Goal: Transaction & Acquisition: Book appointment/travel/reservation

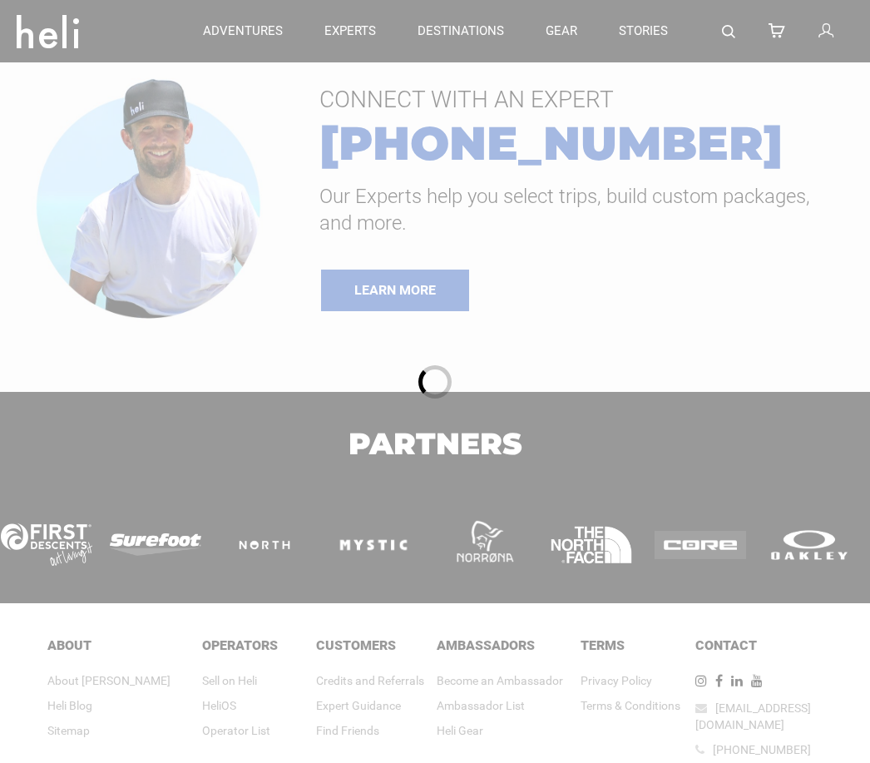
type input "Heli Skiing"
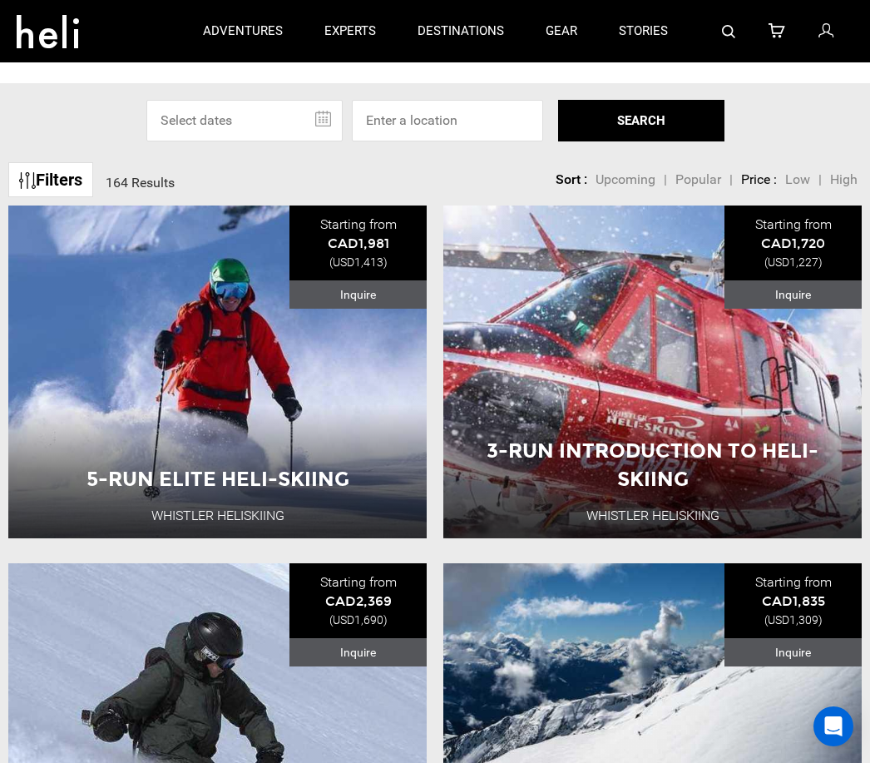
scroll to position [70, 0]
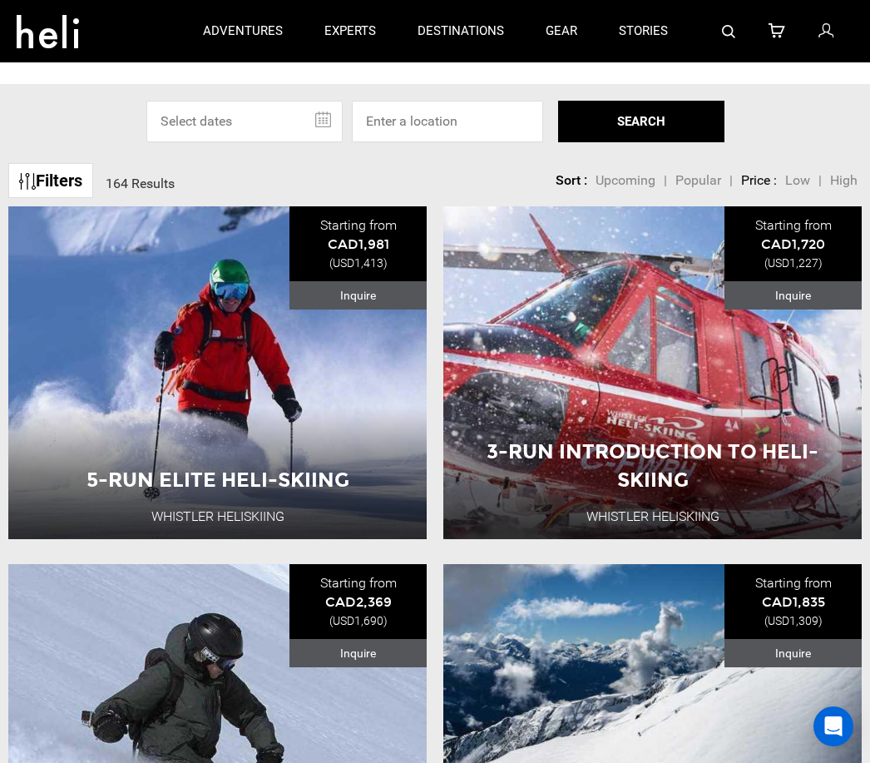
click at [701, 486] on button "View Adventure" at bounding box center [653, 489] width 166 height 42
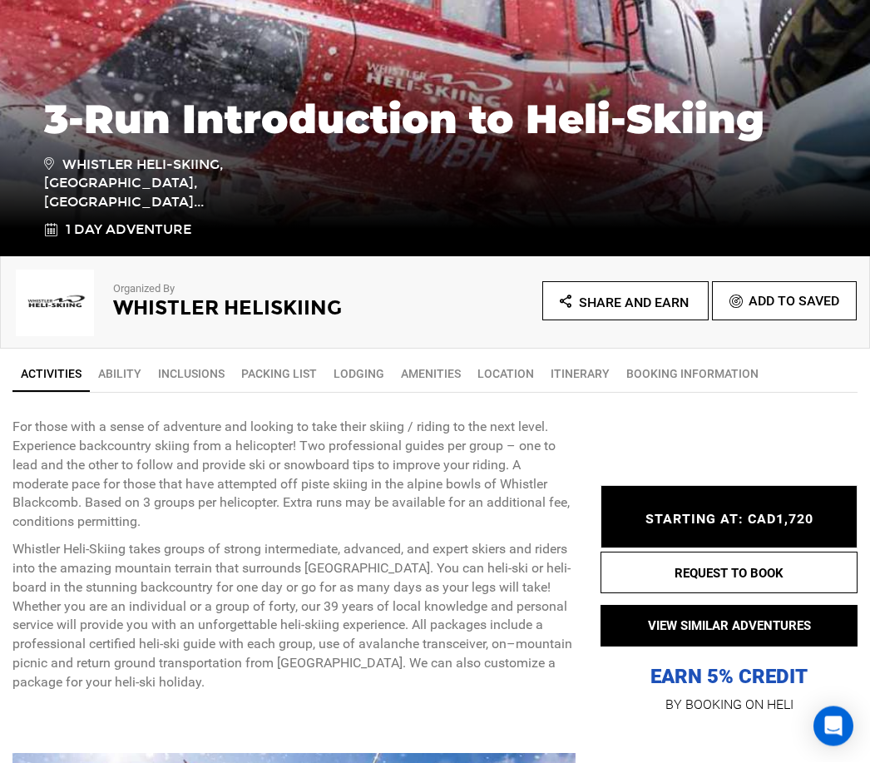
scroll to position [304, 0]
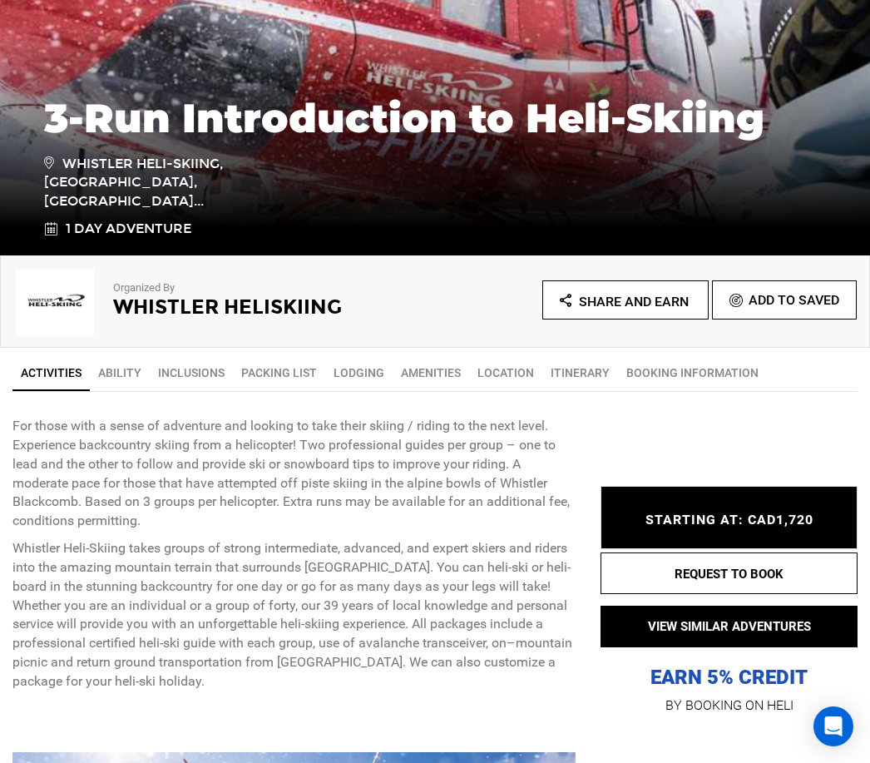
click at [125, 378] on link "Ability" at bounding box center [120, 372] width 60 height 33
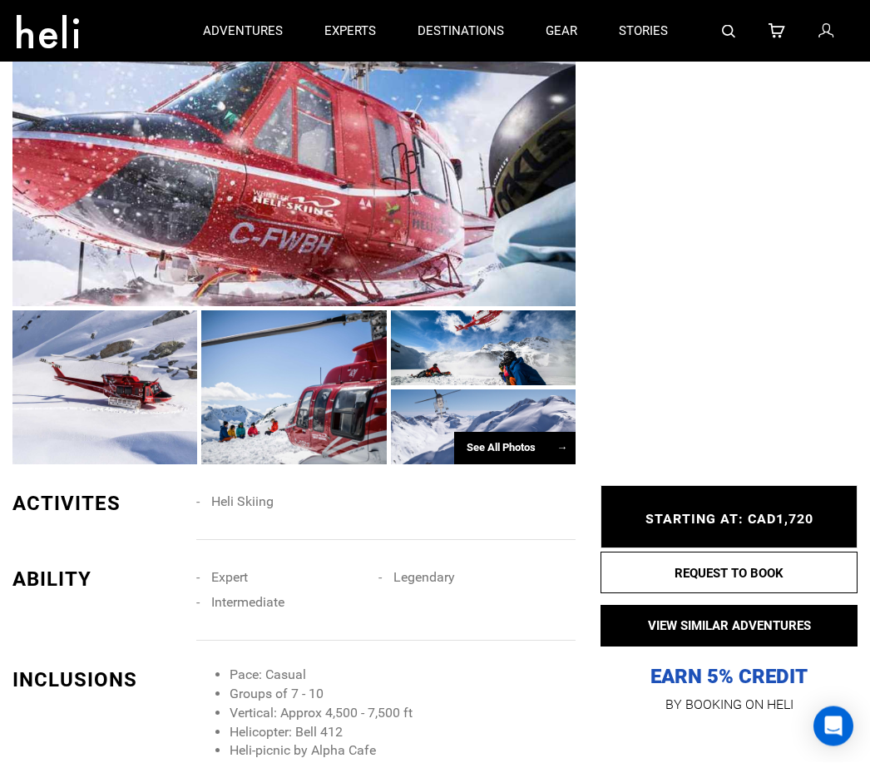
scroll to position [1043, 0]
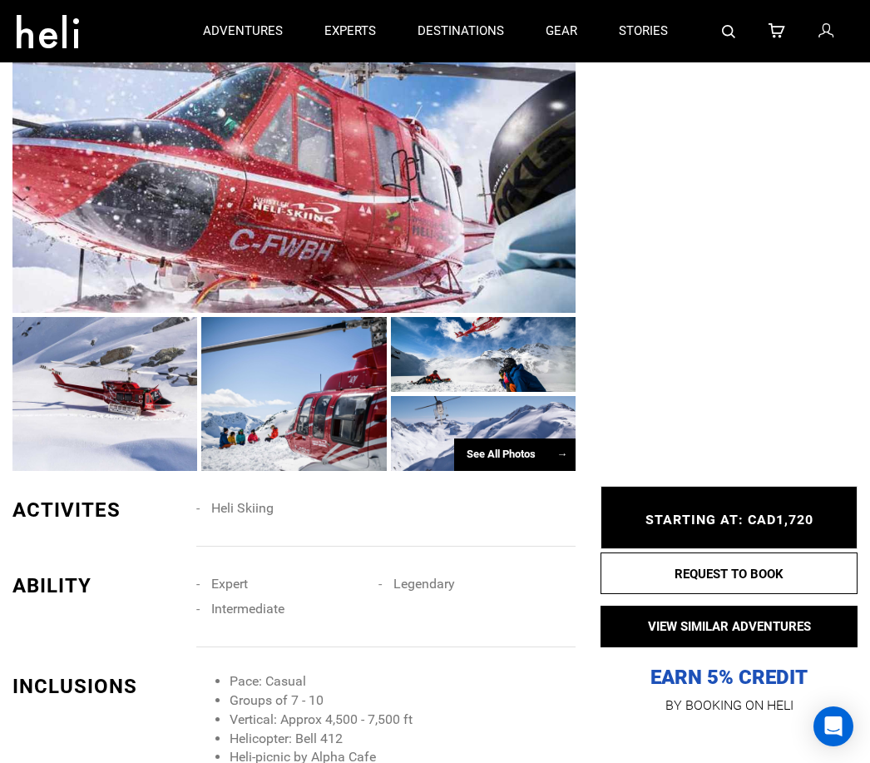
click at [560, 460] on span "→" at bounding box center [562, 454] width 11 height 12
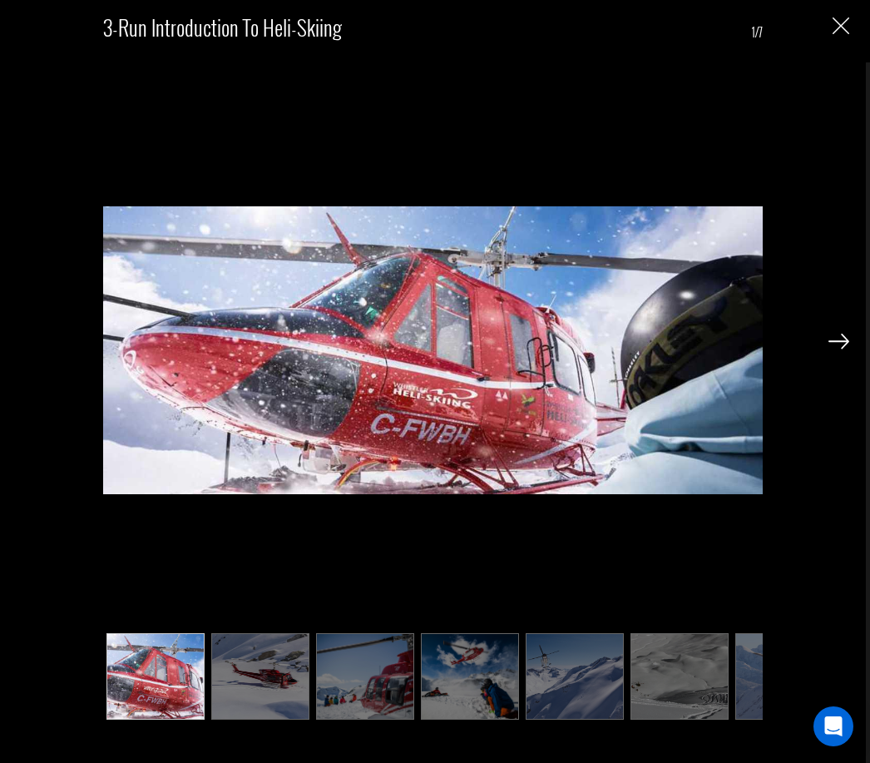
click at [844, 339] on img at bounding box center [839, 341] width 21 height 15
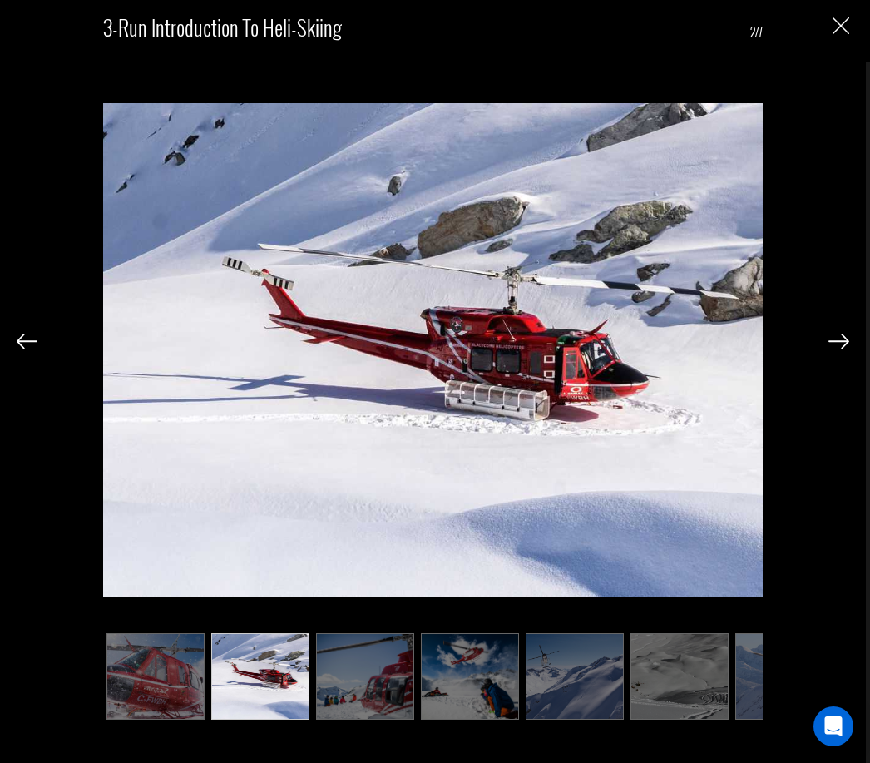
click at [844, 343] on img at bounding box center [839, 341] width 21 height 15
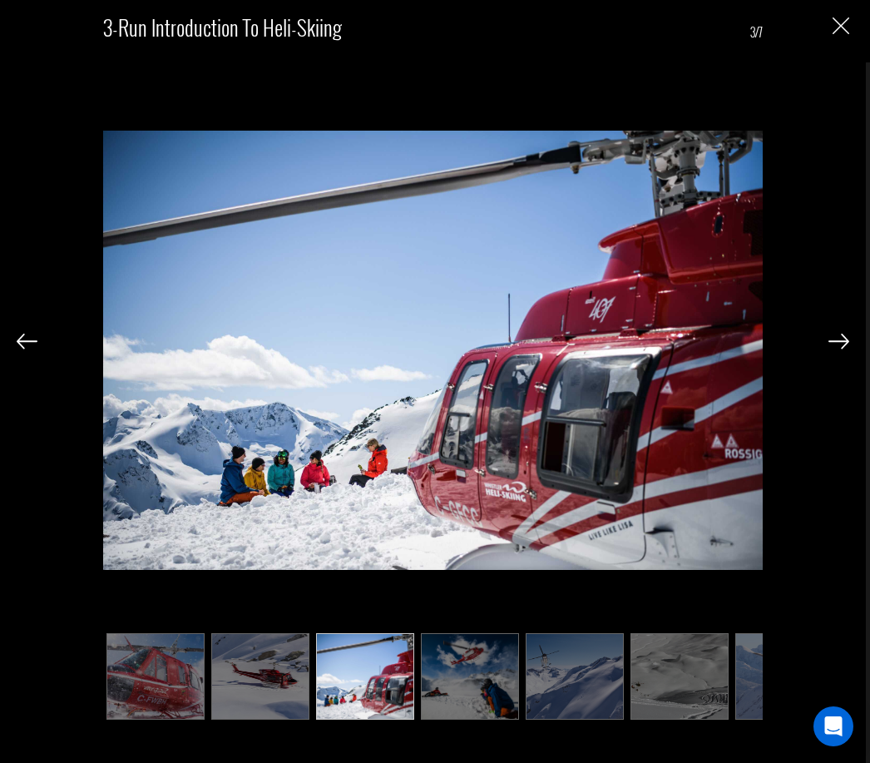
click at [844, 344] on img at bounding box center [839, 341] width 21 height 15
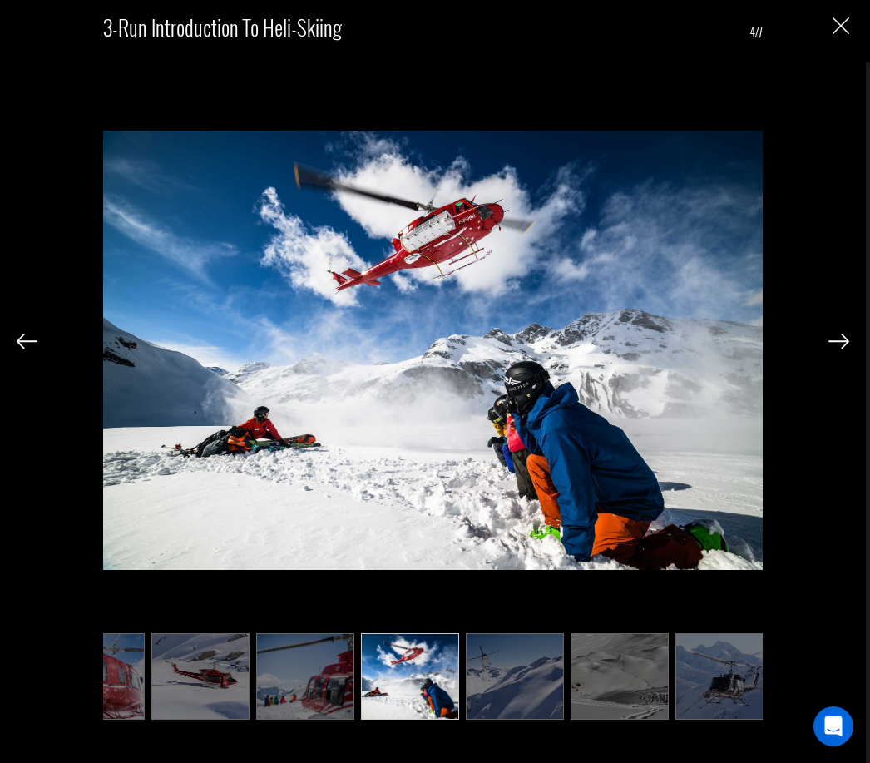
scroll to position [0, 74]
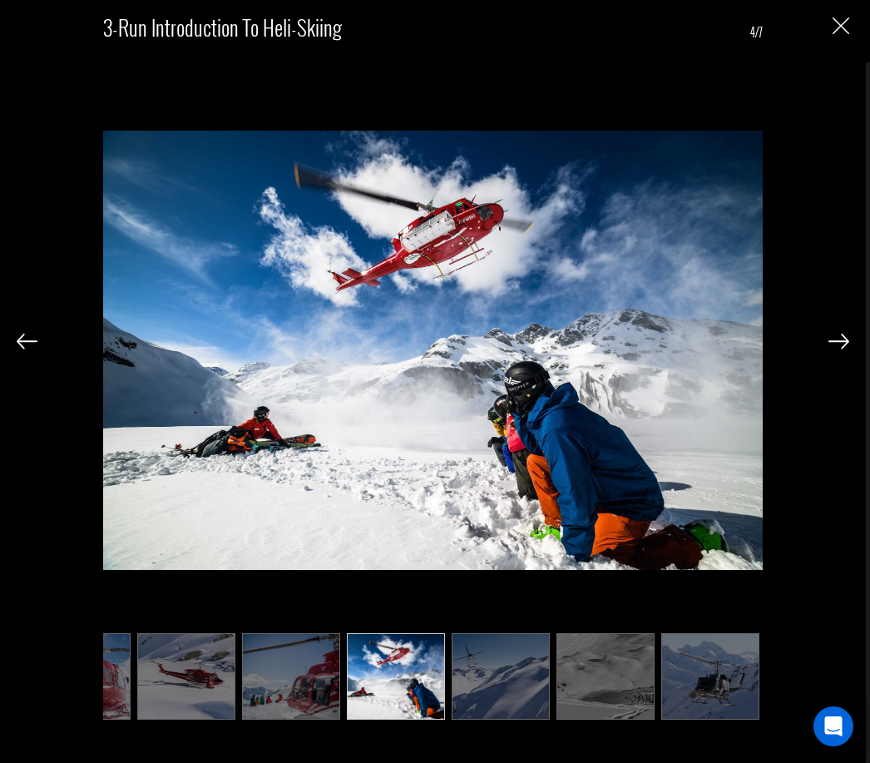
click at [846, 342] on img at bounding box center [839, 341] width 21 height 15
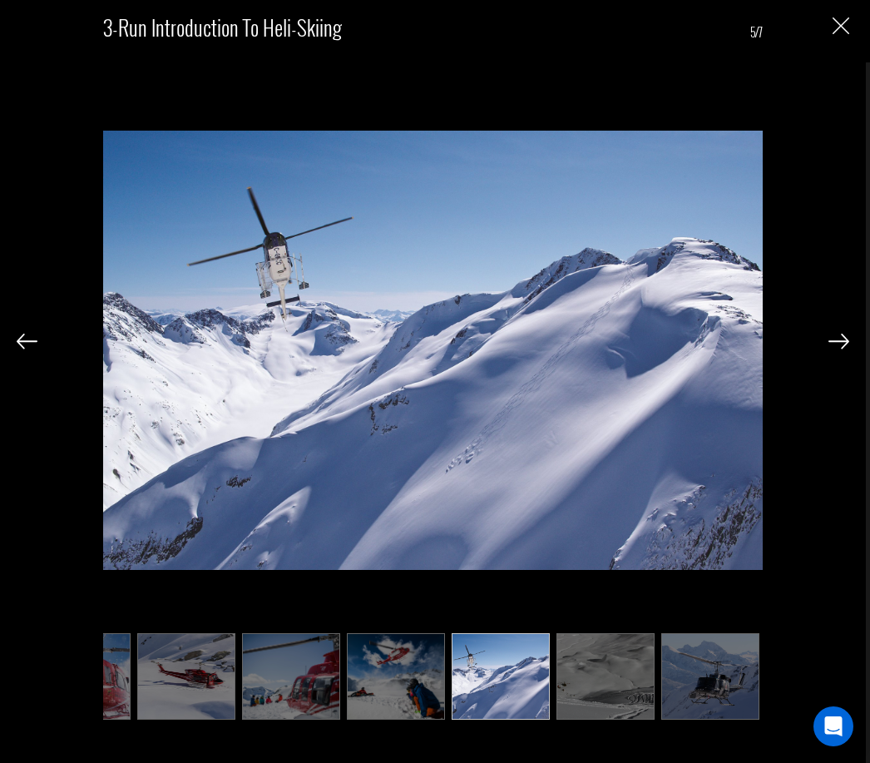
click at [849, 341] on img at bounding box center [839, 341] width 21 height 15
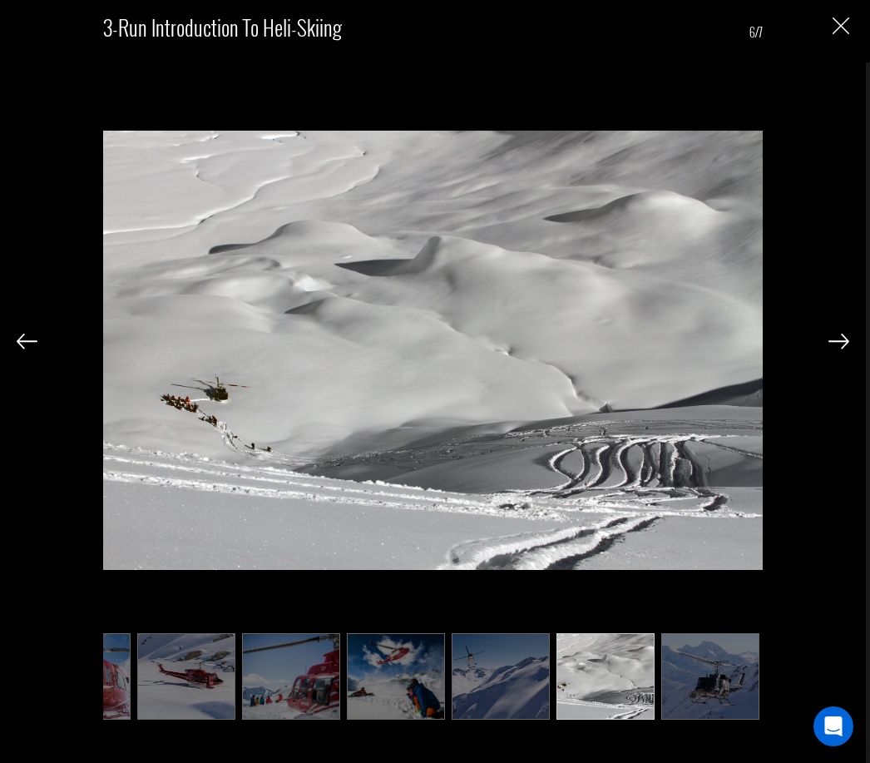
click at [847, 338] on img at bounding box center [839, 341] width 21 height 15
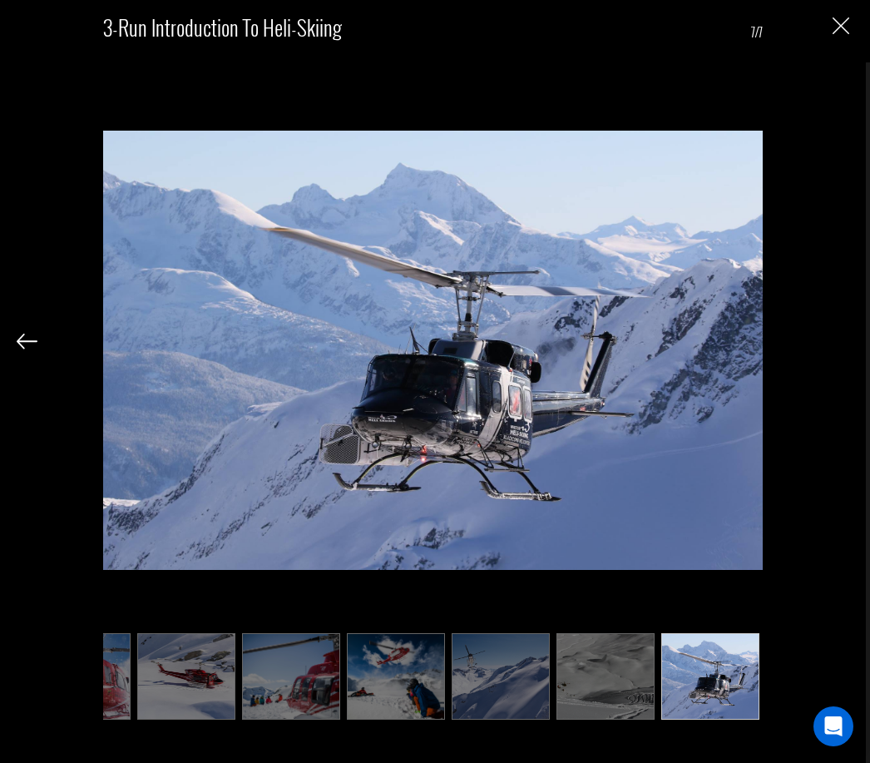
click at [846, 340] on div "3-Run Introduction to Heli-Skiing 7/7" at bounding box center [433, 362] width 833 height 725
click at [838, 27] on img "Close" at bounding box center [841, 25] width 17 height 17
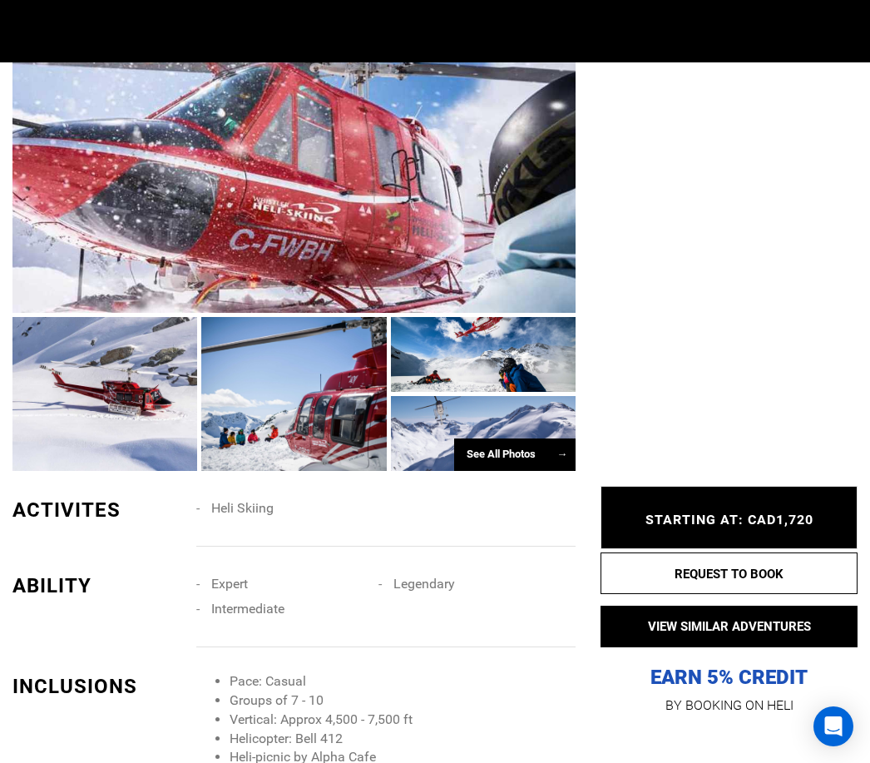
scroll to position [0, 0]
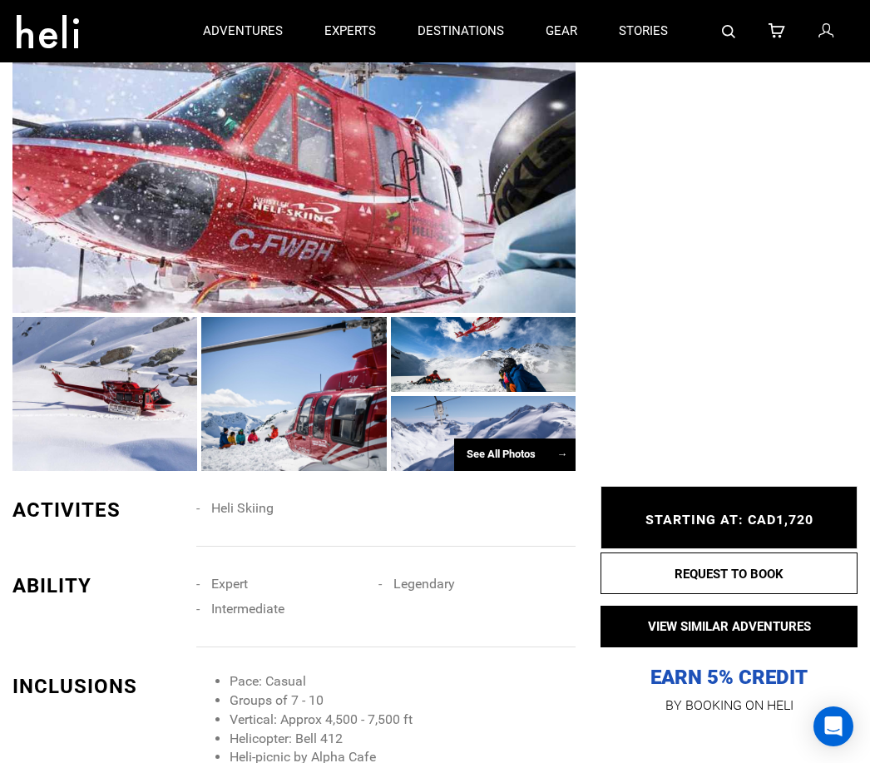
type input "Heli Skiing"
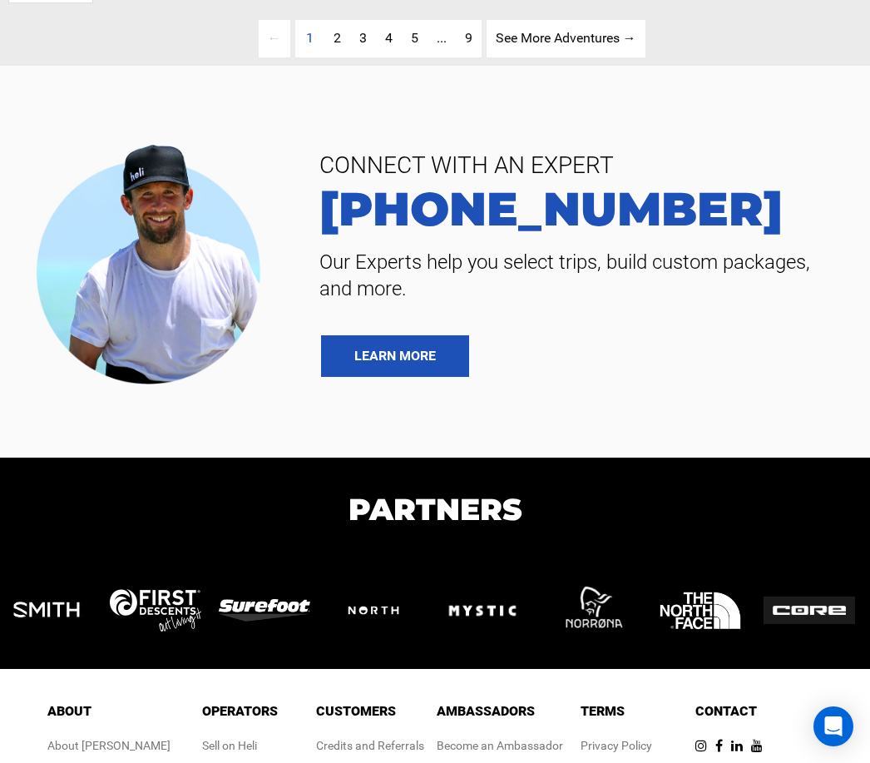
scroll to position [250, 0]
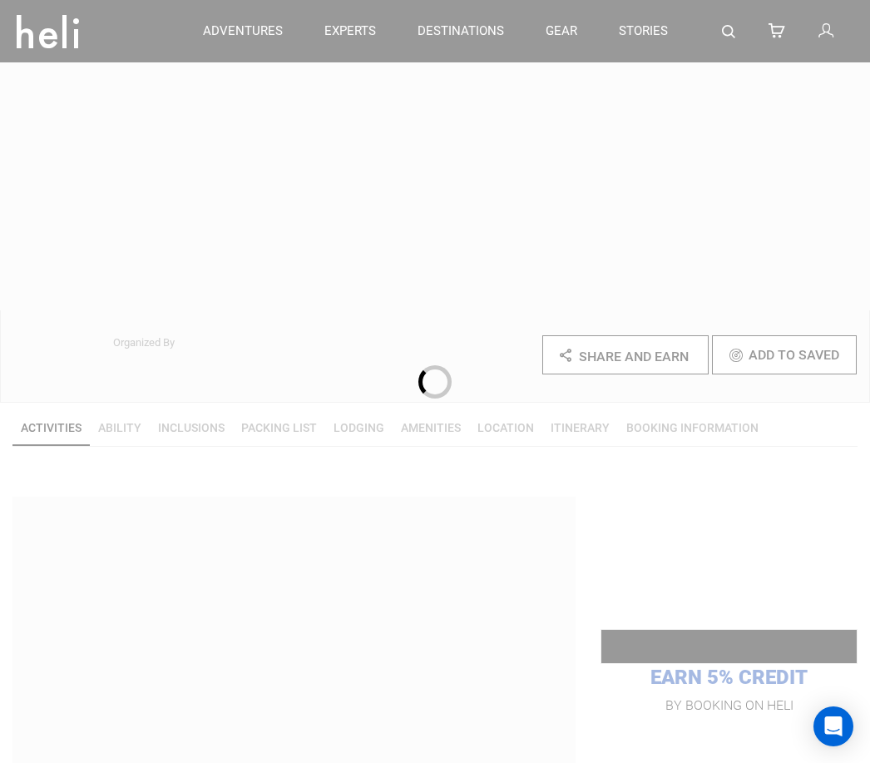
scroll to position [990, 0]
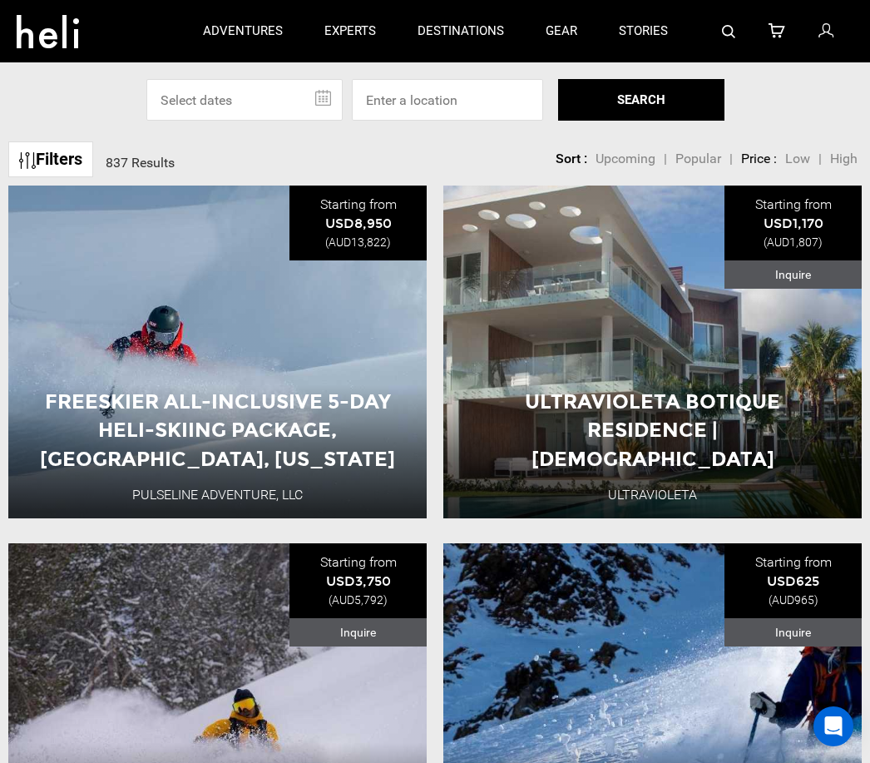
scroll to position [1034, 0]
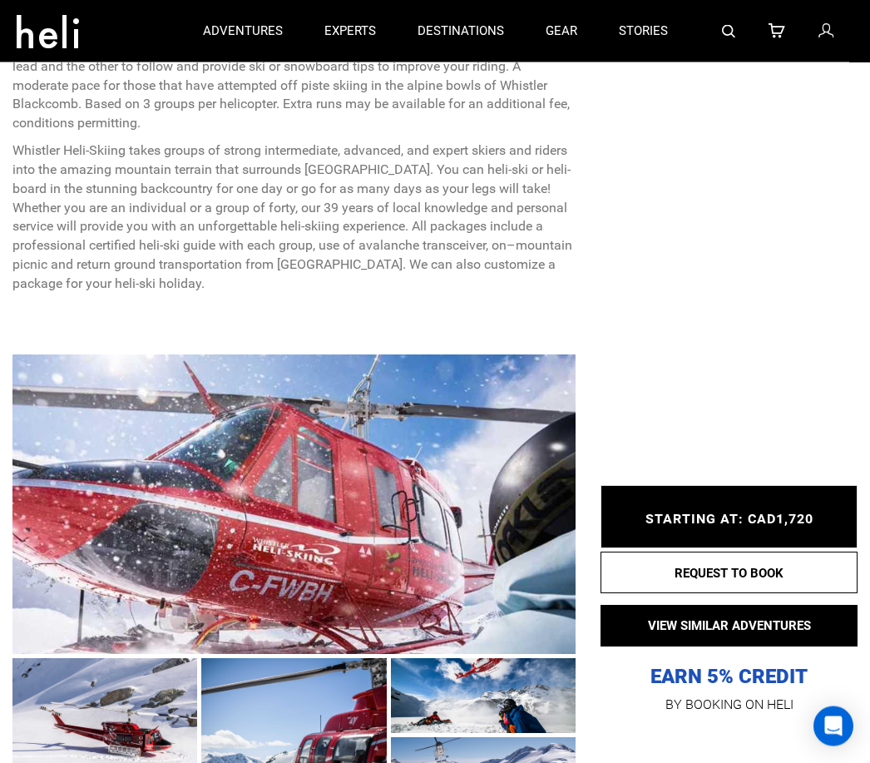
type input "Heli Skiing"
